Goal: Task Accomplishment & Management: Complete application form

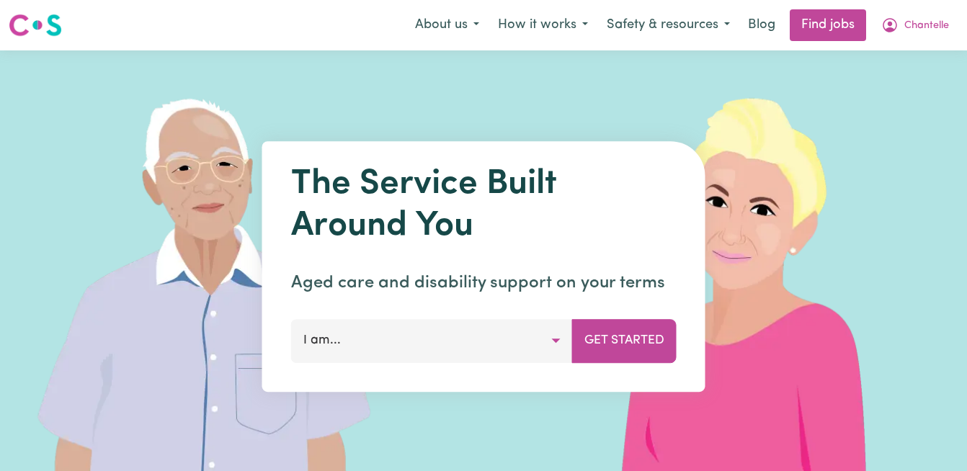
click at [826, 32] on link "Find jobs" at bounding box center [828, 25] width 76 height 32
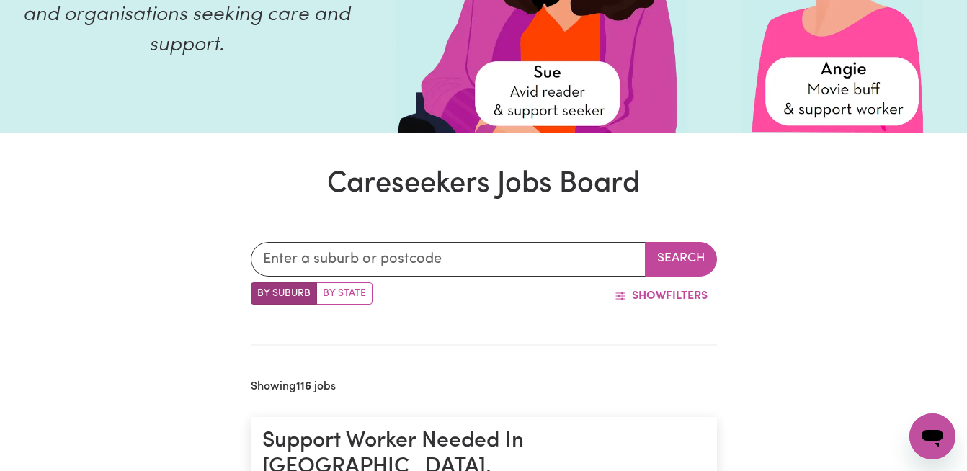
scroll to position [393, 0]
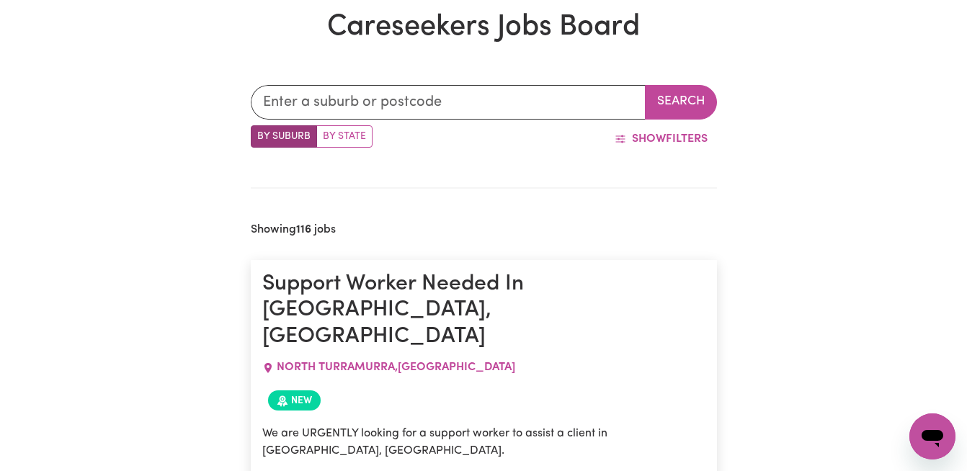
click at [288, 136] on label "By Suburb" at bounding box center [284, 136] width 66 height 22
click at [260, 135] on input "By Suburb" at bounding box center [255, 129] width 9 height 9
click at [354, 98] on input "text" at bounding box center [448, 102] width 395 height 35
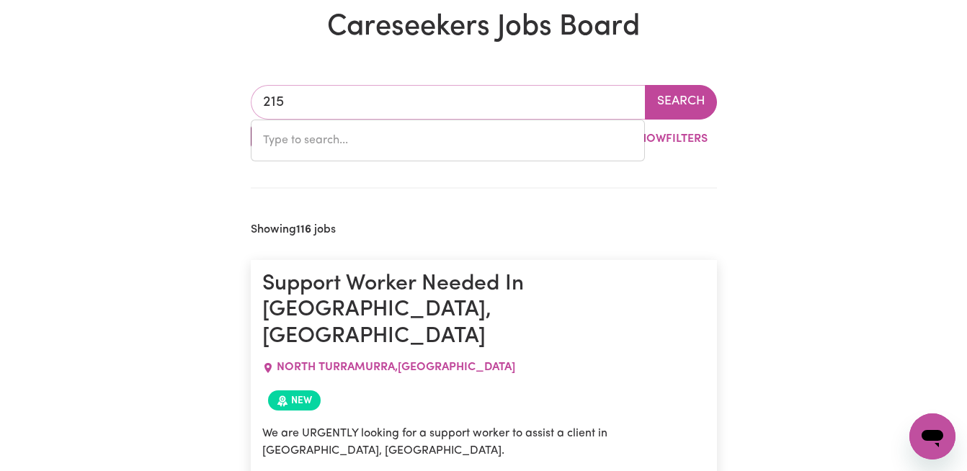
type input "2151"
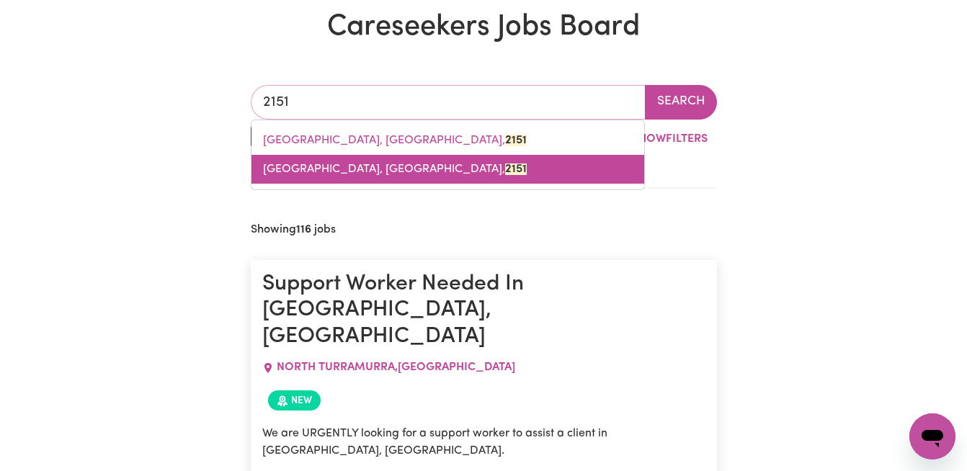
click at [505, 172] on mark "2151" at bounding box center [516, 170] width 22 height 12
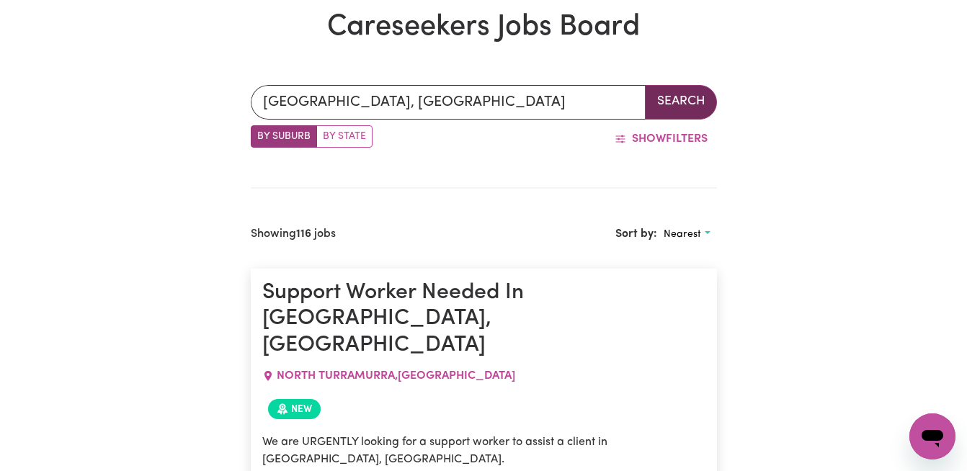
click at [658, 103] on button "Search" at bounding box center [681, 102] width 72 height 35
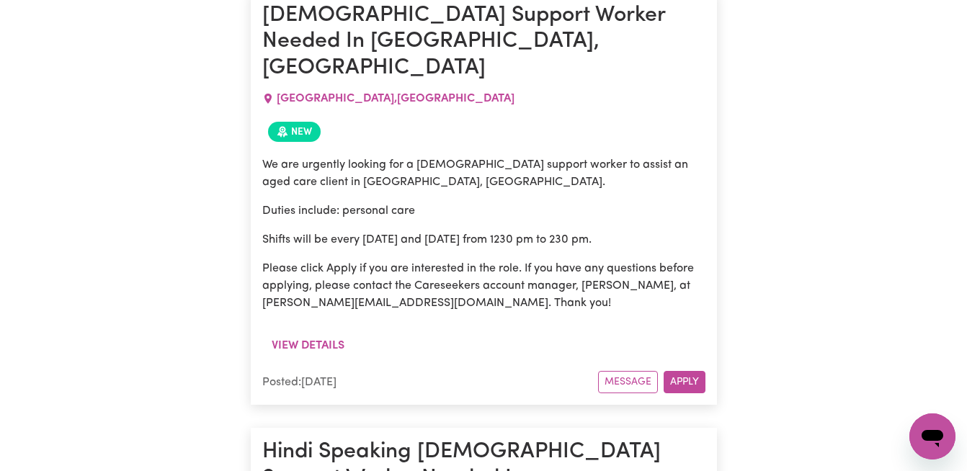
scroll to position [680, 0]
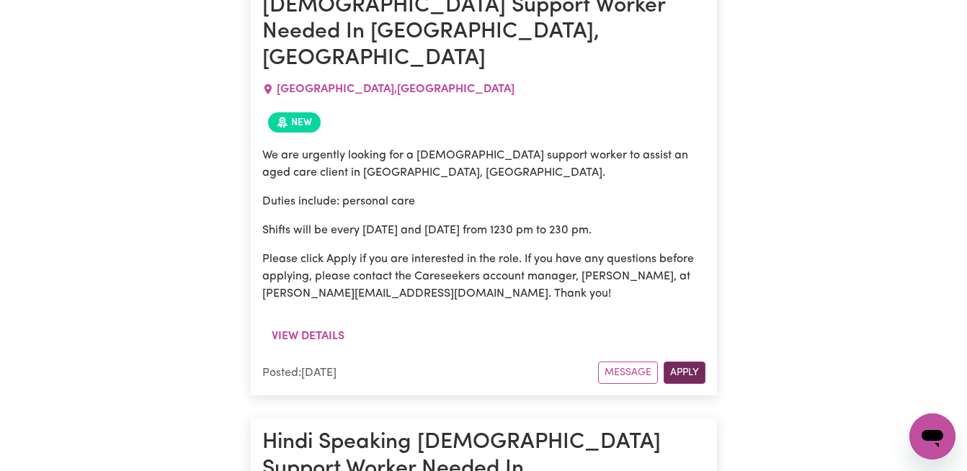
click at [686, 362] on button "Apply" at bounding box center [685, 373] width 42 height 22
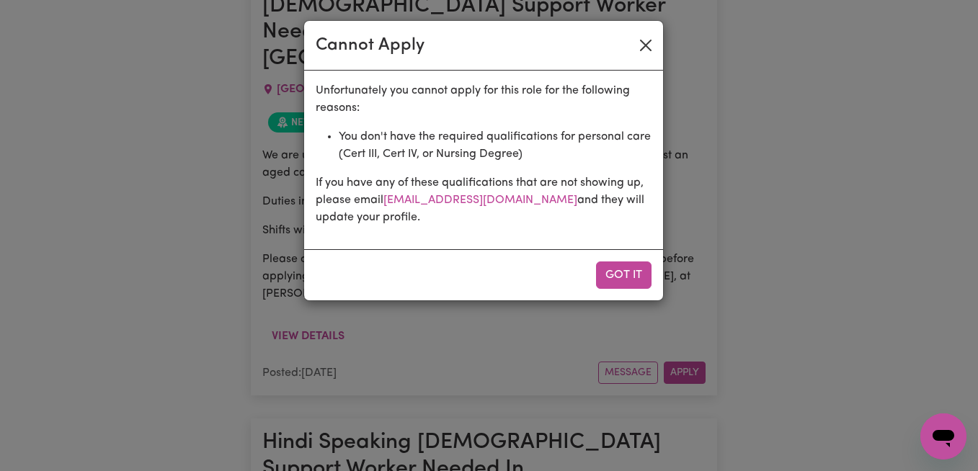
click at [641, 43] on button "Close" at bounding box center [645, 45] width 23 height 23
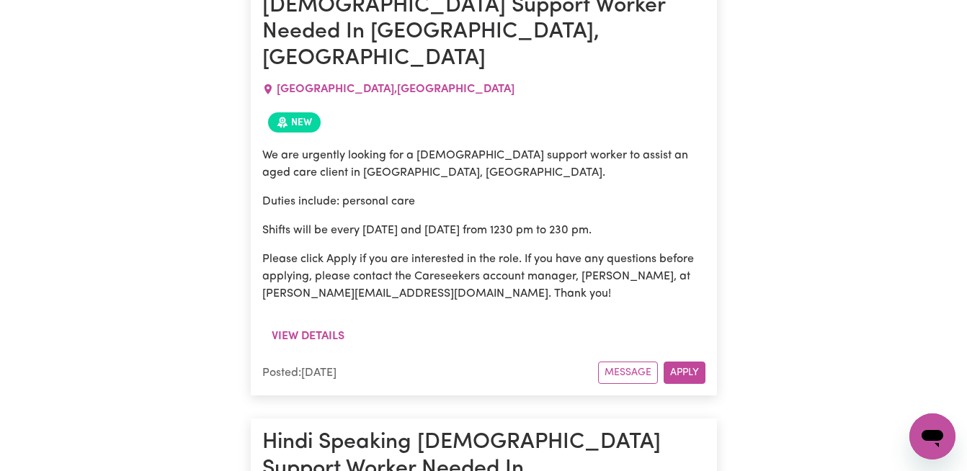
click at [693, 362] on button "Apply" at bounding box center [685, 373] width 42 height 22
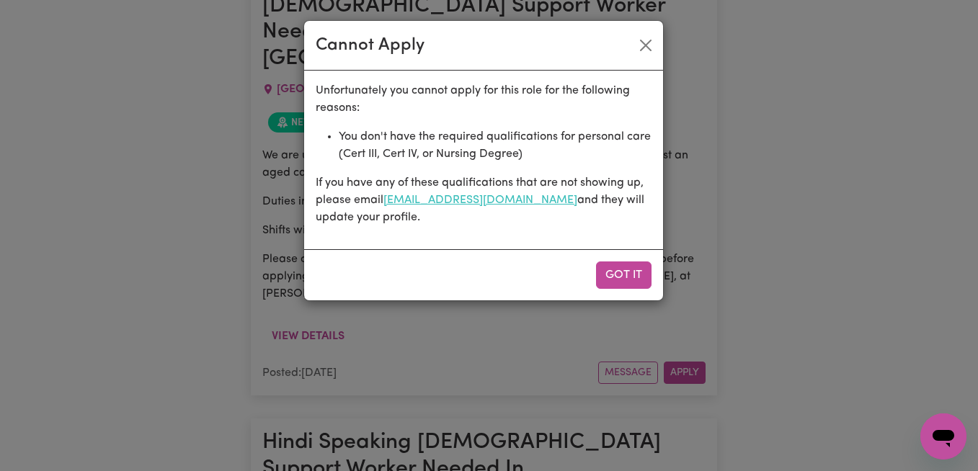
click at [522, 196] on link "[EMAIL_ADDRESS][DOMAIN_NAME]" at bounding box center [480, 201] width 194 height 12
click at [847, 346] on div "Cannot Apply Unfortunately you cannot apply for this role for the following rea…" at bounding box center [489, 235] width 978 height 471
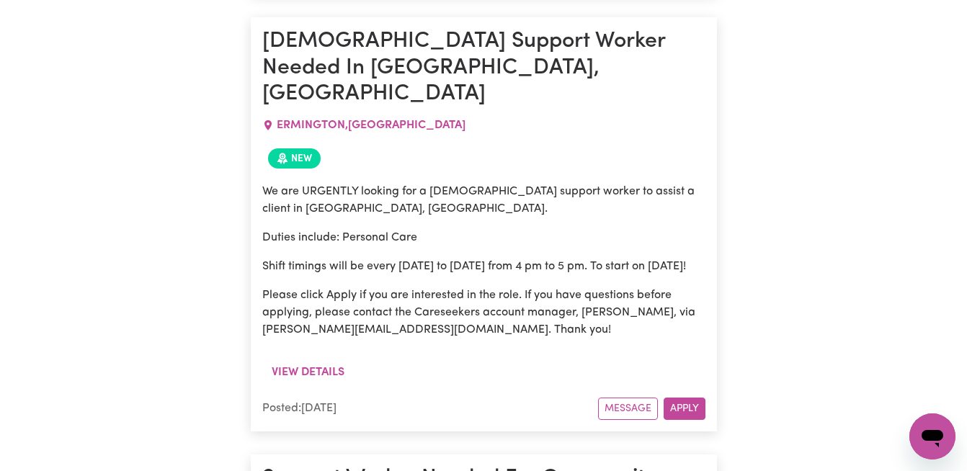
scroll to position [1521, 0]
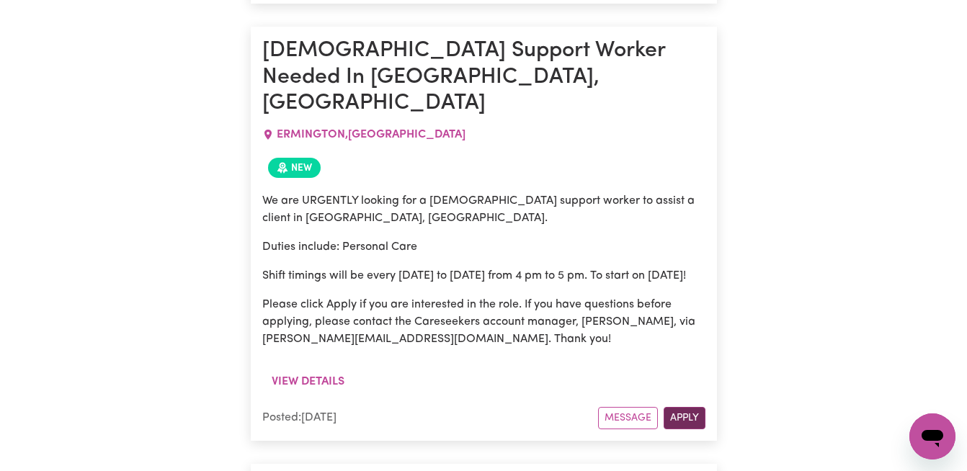
click at [677, 407] on button "Apply" at bounding box center [685, 418] width 42 height 22
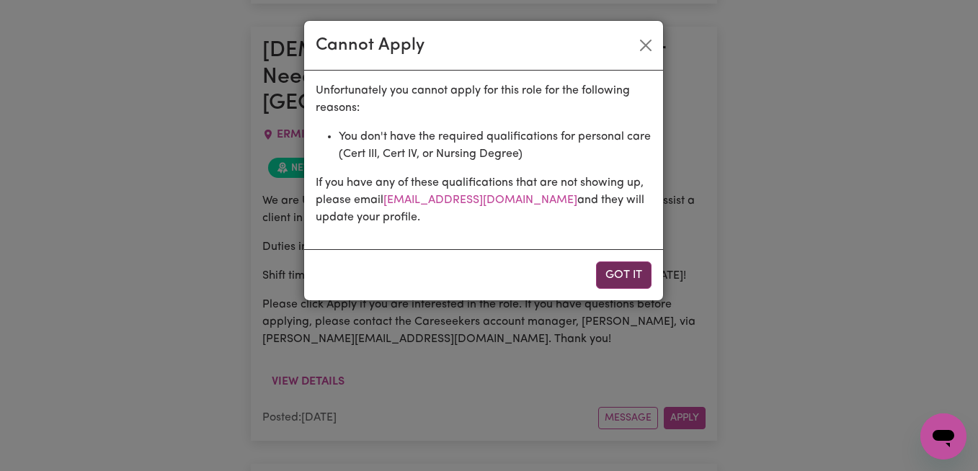
click at [631, 281] on button "Got it" at bounding box center [623, 275] width 55 height 27
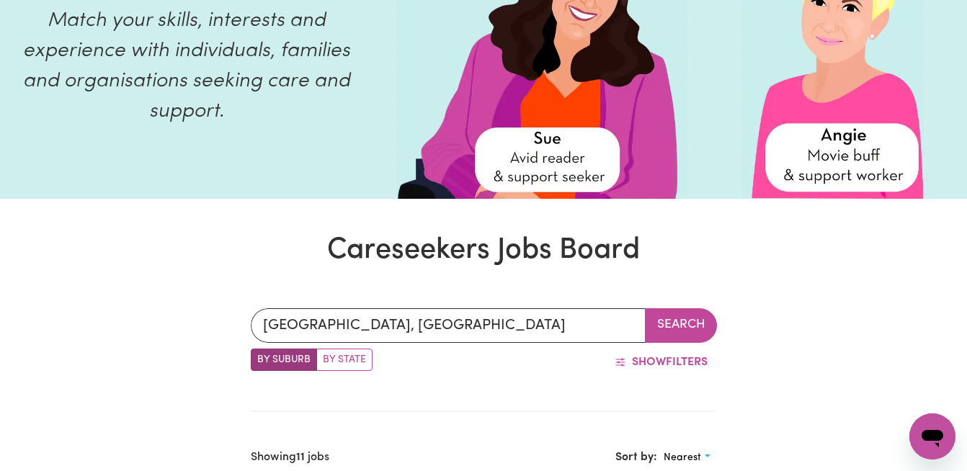
scroll to position [0, 0]
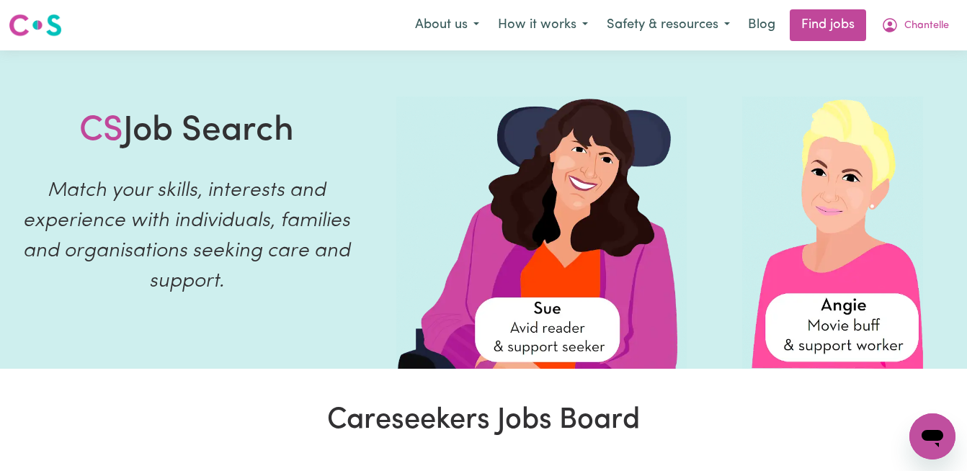
click at [308, 18] on div "Menu About us How it works Safety & resources Blog Find jobs [PERSON_NAME]" at bounding box center [483, 25] width 967 height 33
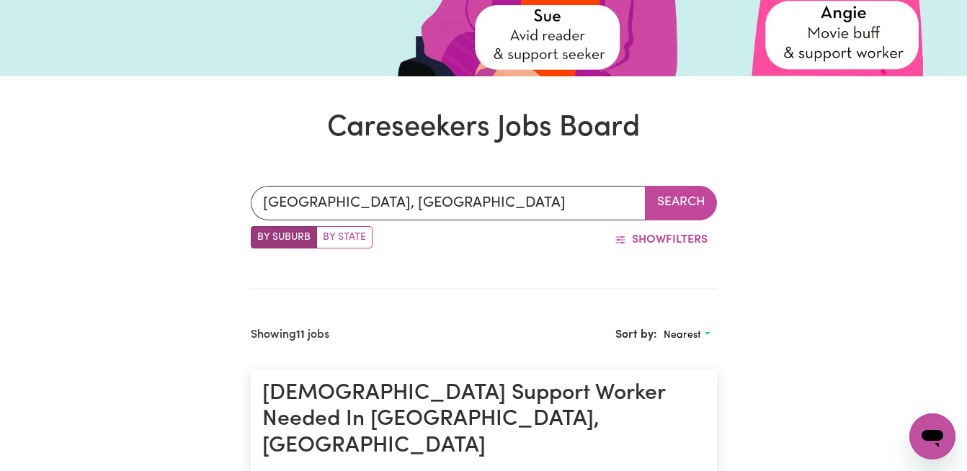
scroll to position [312, 0]
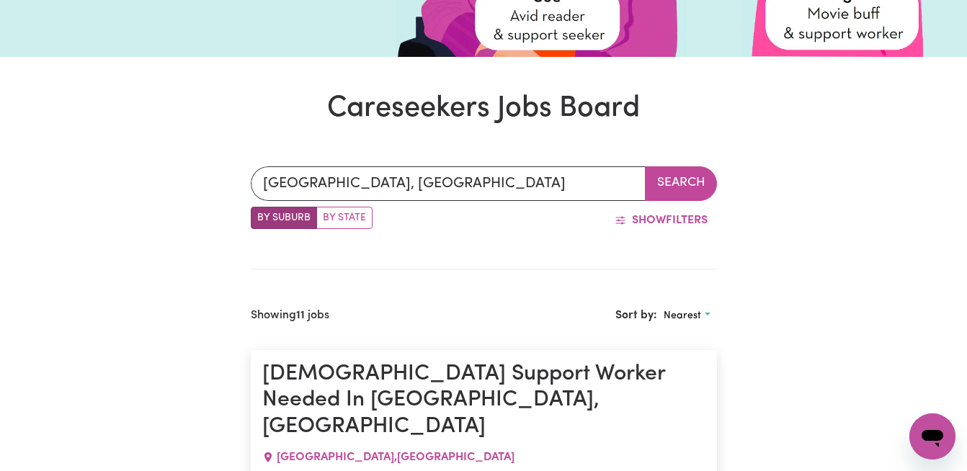
click at [306, 218] on label "By Suburb" at bounding box center [284, 218] width 66 height 22
click at [260, 216] on input "By Suburb" at bounding box center [255, 211] width 9 height 9
click at [332, 218] on label "By State" at bounding box center [344, 218] width 56 height 22
click at [260, 216] on input "By State" at bounding box center [255, 211] width 9 height 9
radio input "true"
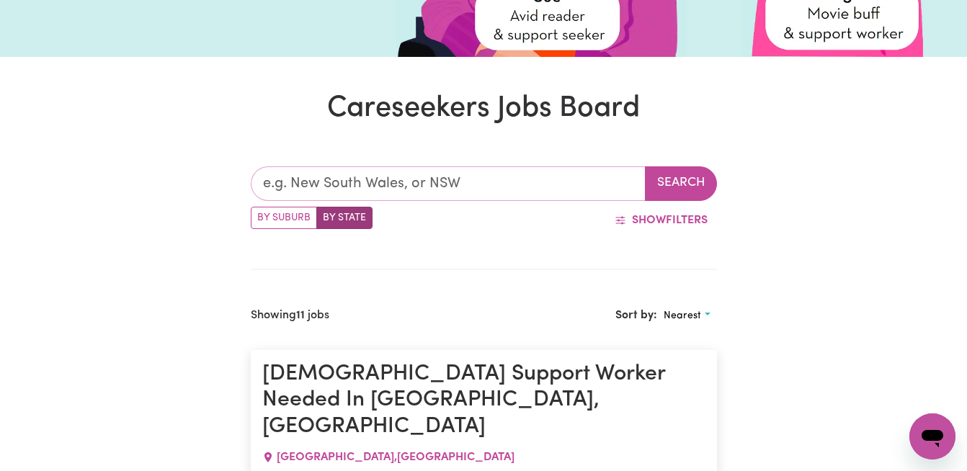
click at [444, 180] on input "text" at bounding box center [448, 183] width 395 height 35
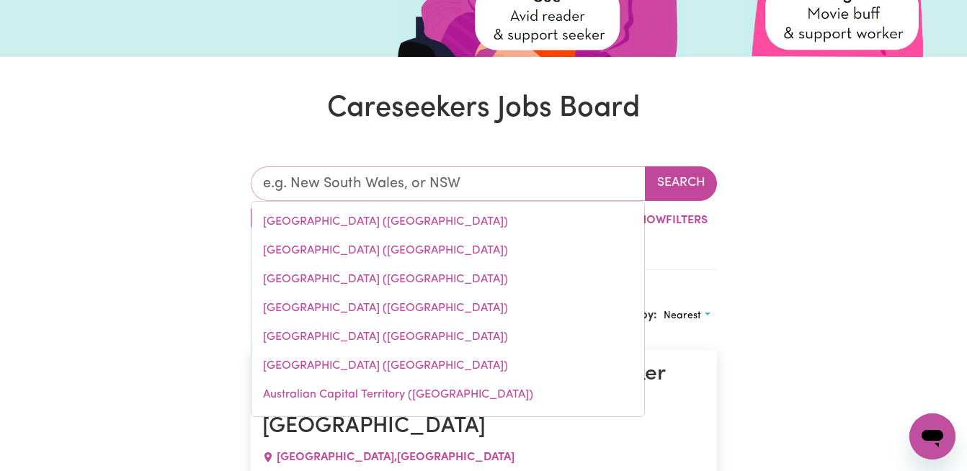
type input "n"
type input "[GEOGRAPHIC_DATA] ([GEOGRAPHIC_DATA])"
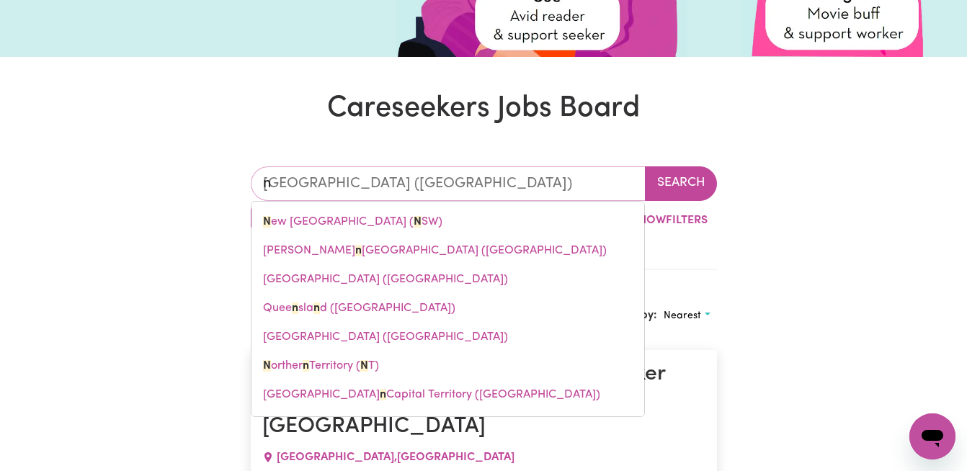
type input "ns"
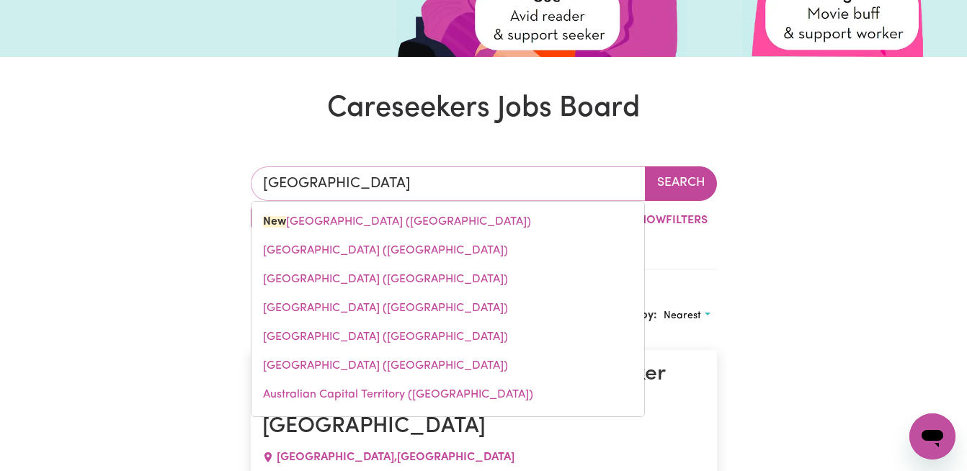
type input "new"
type input "[GEOGRAPHIC_DATA] ([GEOGRAPHIC_DATA])"
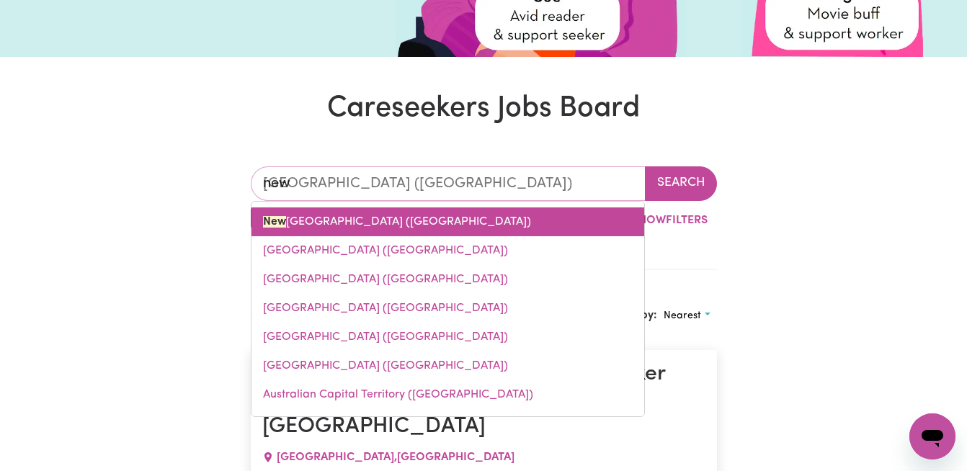
drag, startPoint x: 444, startPoint y: 180, endPoint x: 333, endPoint y: 220, distance: 117.8
click at [333, 220] on link "[GEOGRAPHIC_DATA] ([GEOGRAPHIC_DATA])" at bounding box center [448, 222] width 393 height 29
type input "[GEOGRAPHIC_DATA] ([GEOGRAPHIC_DATA])"
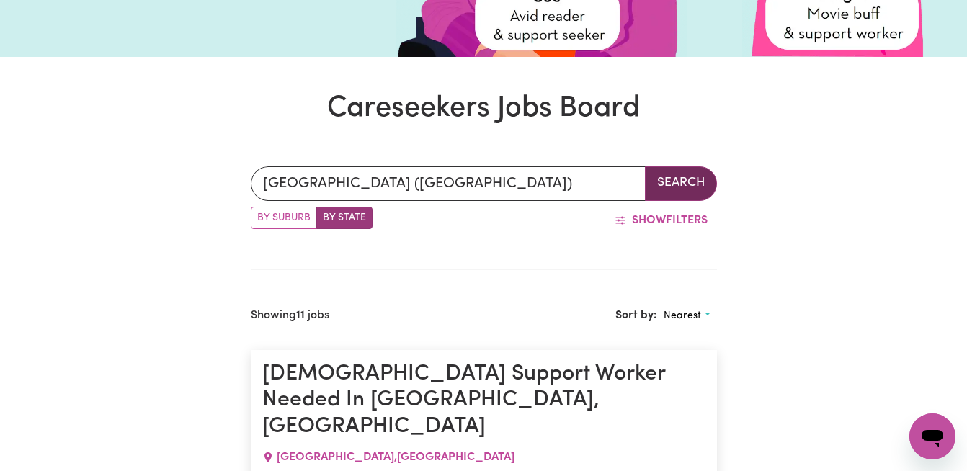
click at [686, 173] on button "Search" at bounding box center [681, 183] width 72 height 35
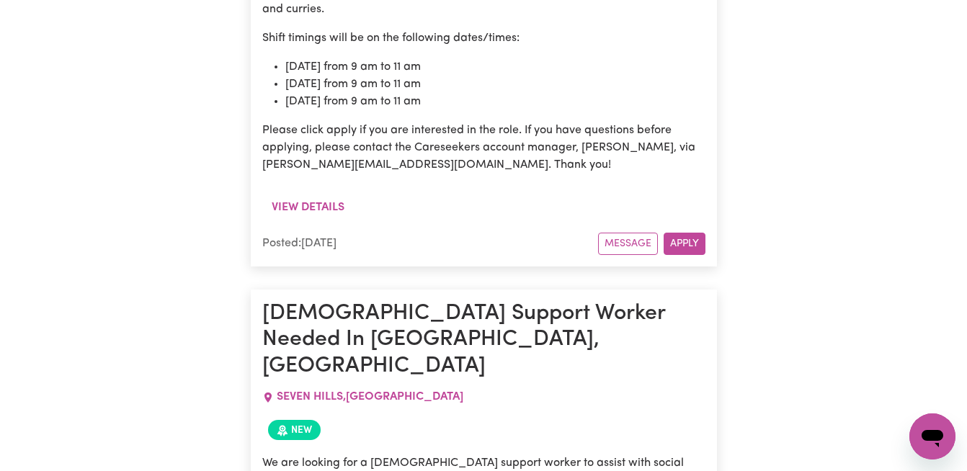
scroll to position [3278, 0]
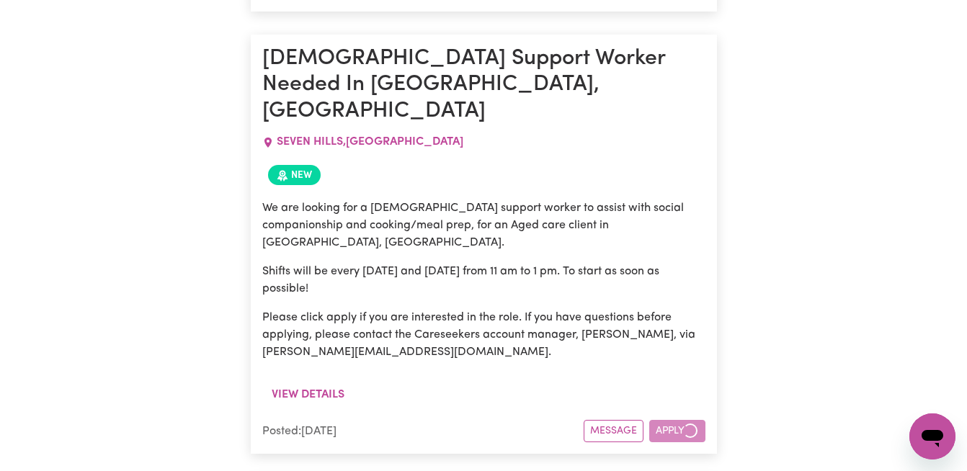
scroll to position [3638, 0]
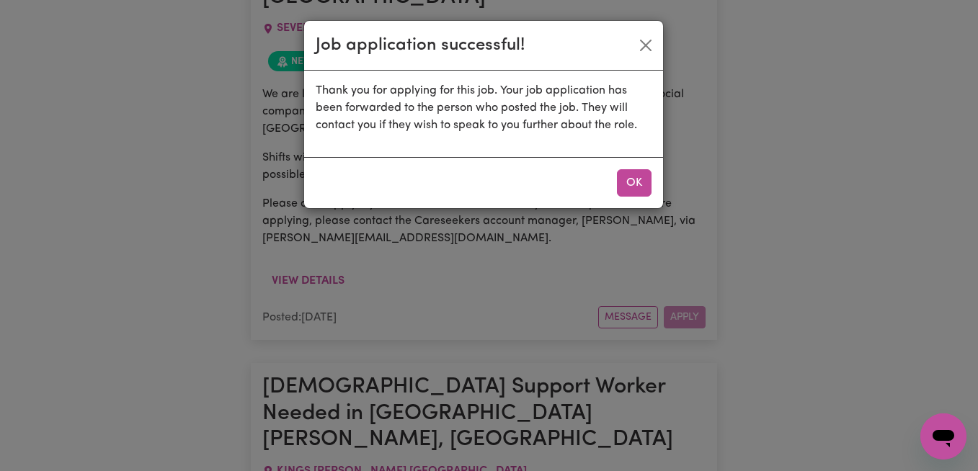
click at [640, 173] on button "OK" at bounding box center [634, 182] width 35 height 27
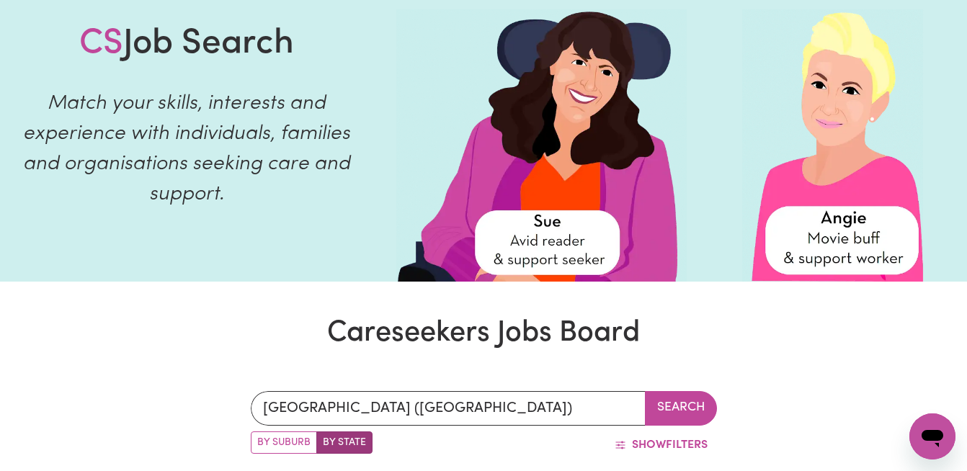
scroll to position [86, 0]
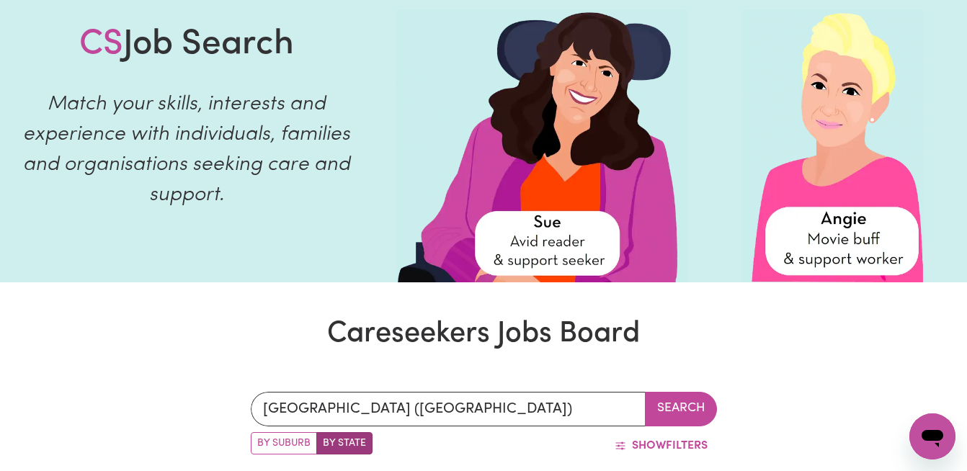
click at [447, 331] on h1 "Careseekers Jobs Board" at bounding box center [483, 334] width 967 height 35
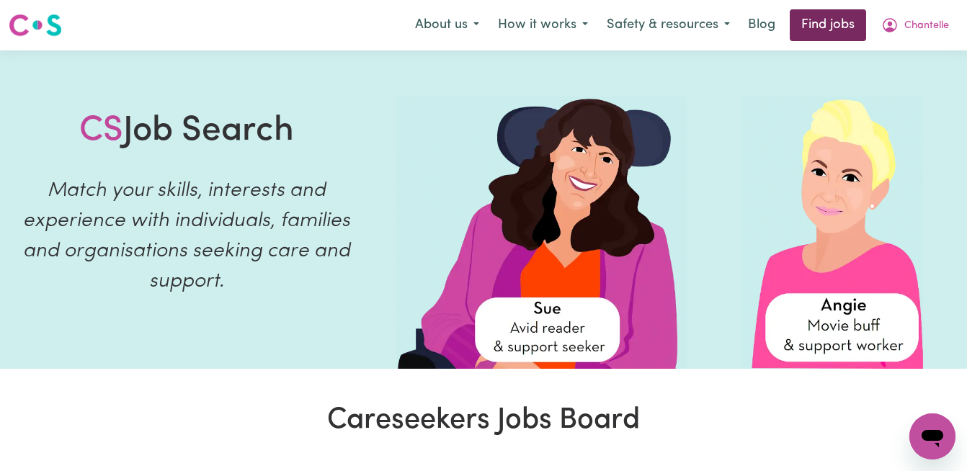
click at [835, 32] on link "Find jobs" at bounding box center [828, 25] width 76 height 32
